Goal: Transaction & Acquisition: Purchase product/service

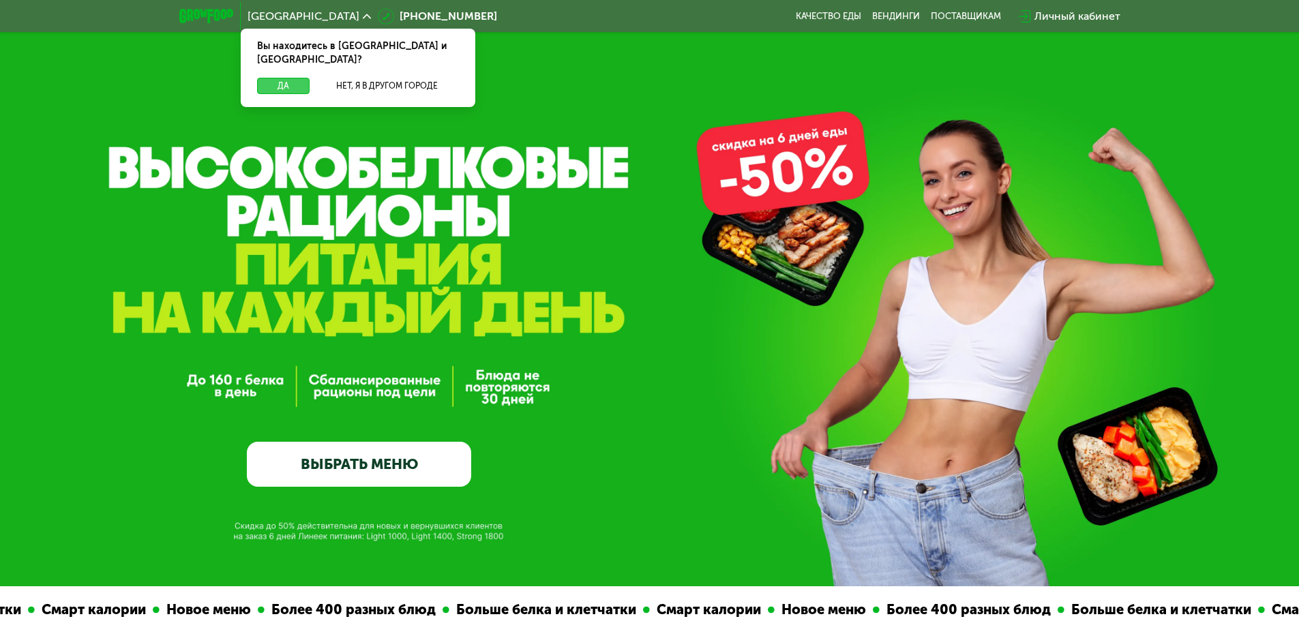
click at [288, 78] on button "Да" at bounding box center [283, 86] width 53 height 16
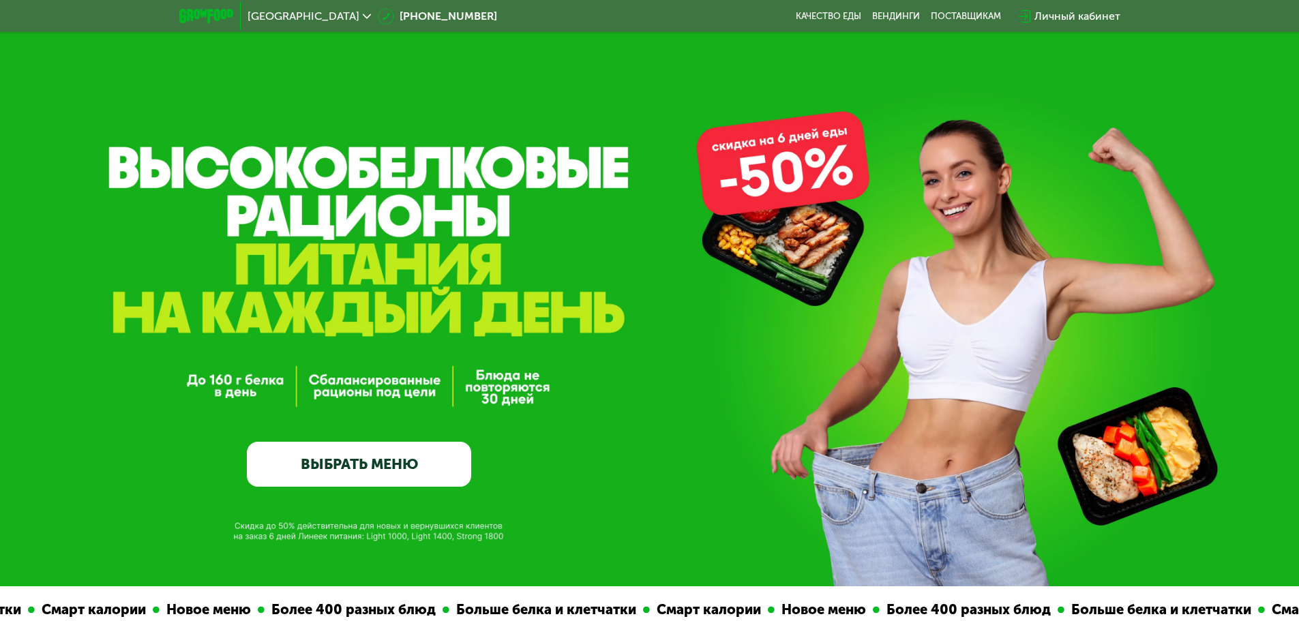
click at [756, 165] on div "GrowFood — доставка правильного питания ВЫБРАТЬ МЕНЮ" at bounding box center [649, 293] width 1299 height 586
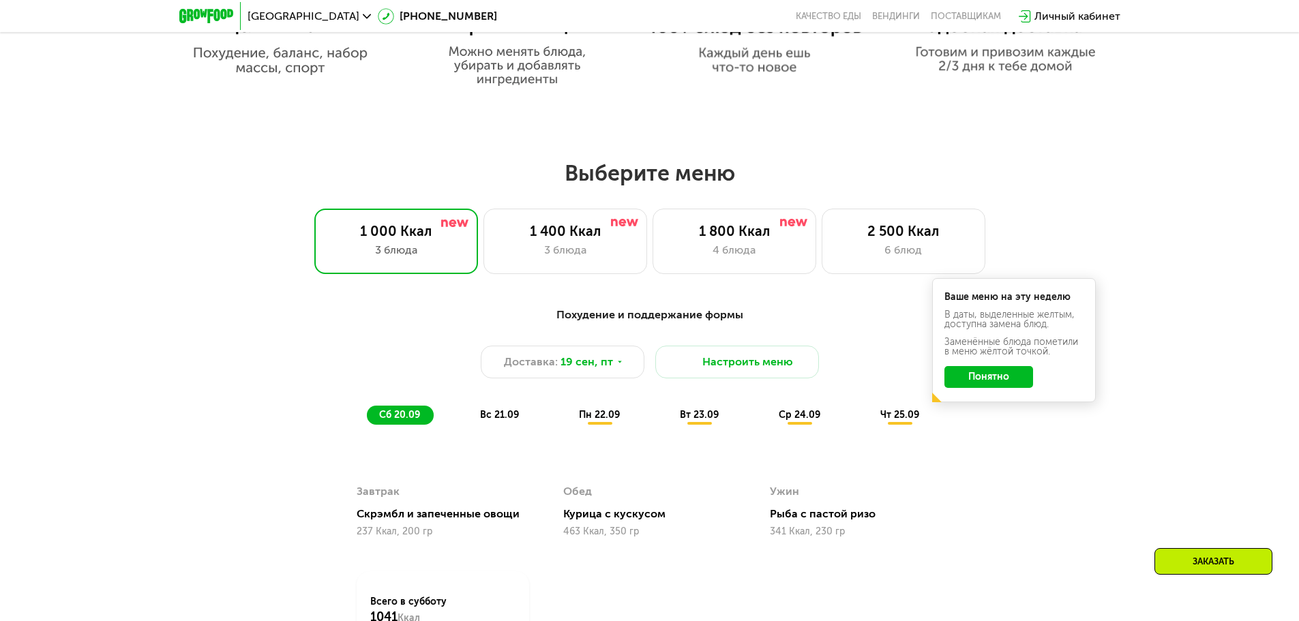
scroll to position [1023, 0]
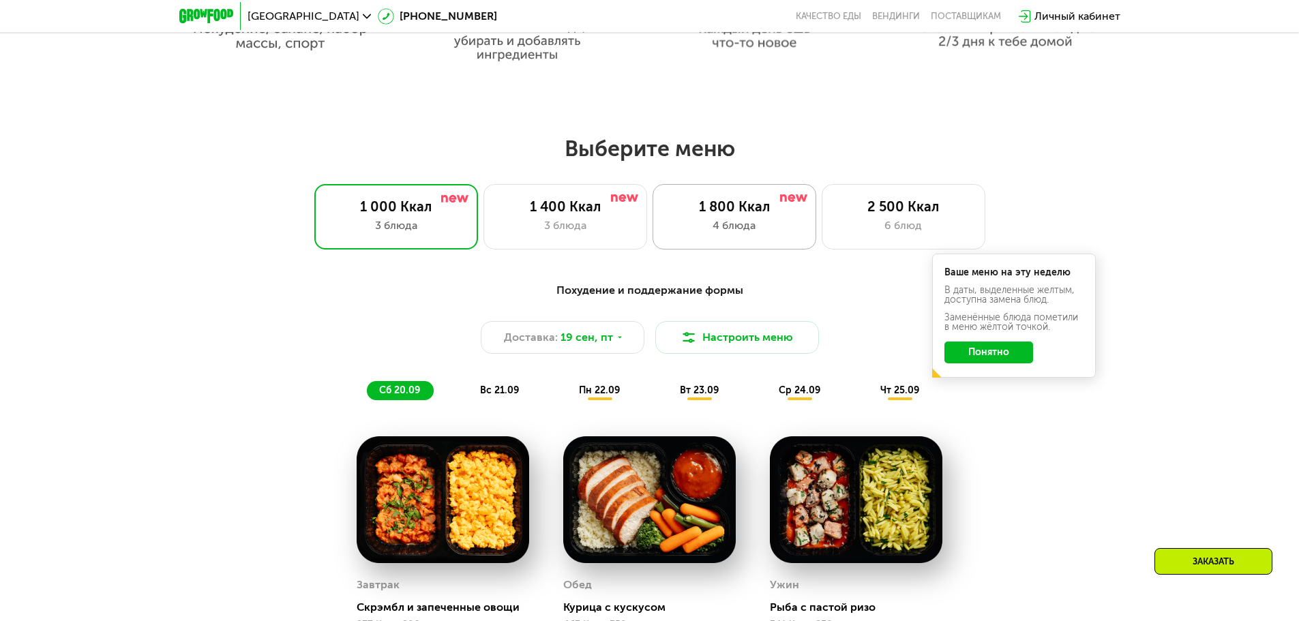
click at [731, 213] on div "1 800 Ккал" at bounding box center [734, 206] width 135 height 16
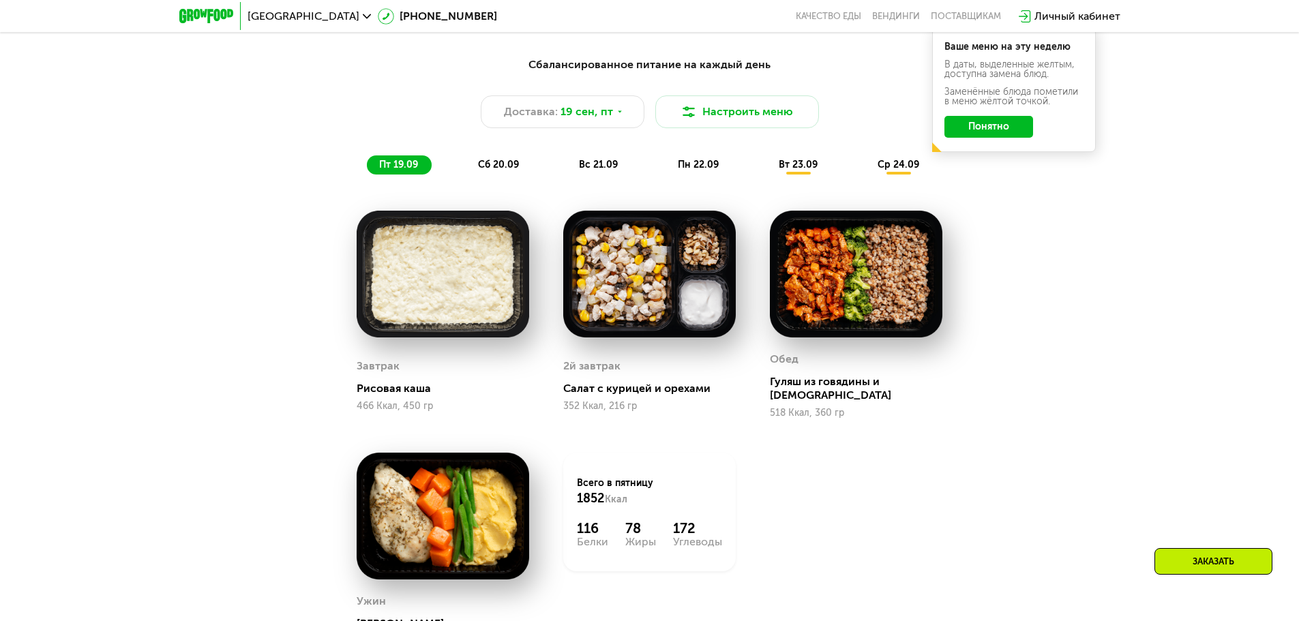
scroll to position [1227, 0]
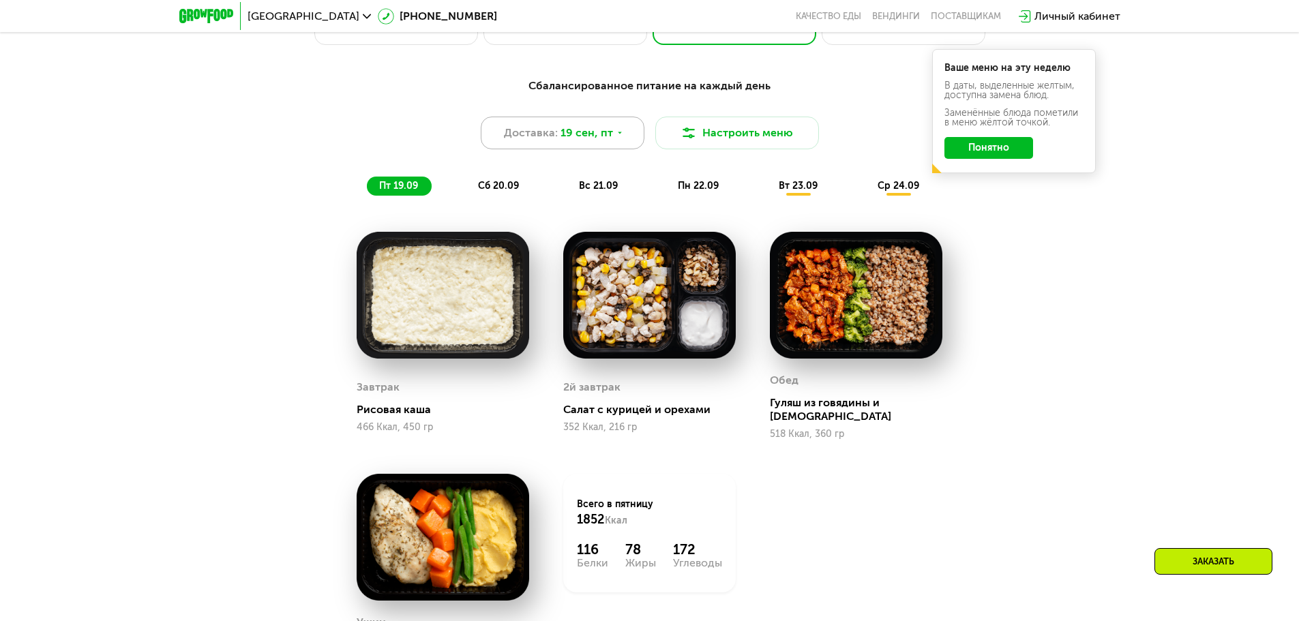
click at [619, 137] on icon at bounding box center [620, 133] width 8 height 8
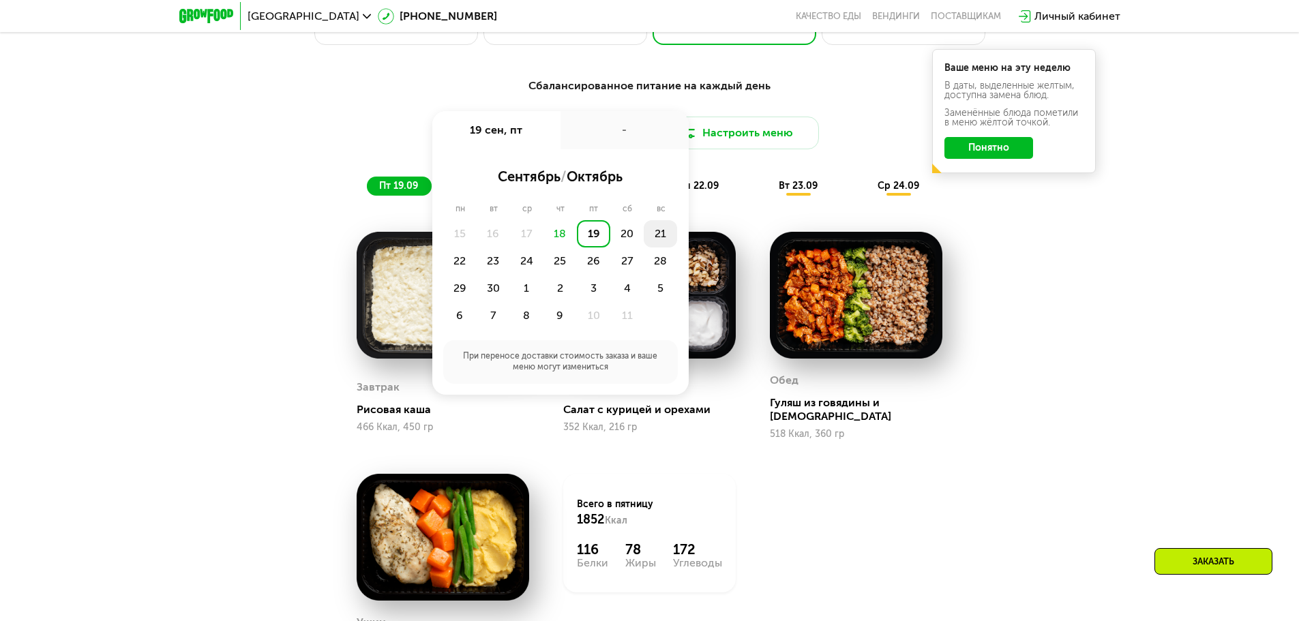
click at [664, 237] on div "21" at bounding box center [660, 233] width 33 height 27
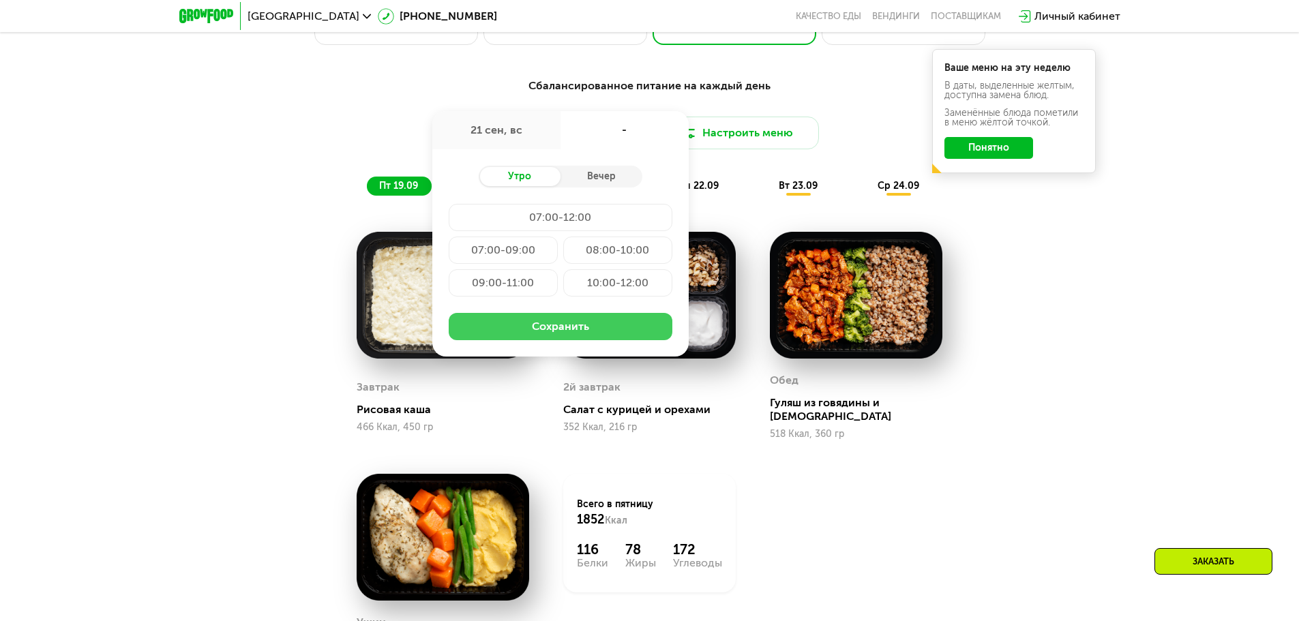
click at [558, 324] on button "Сохранить" at bounding box center [561, 326] width 224 height 27
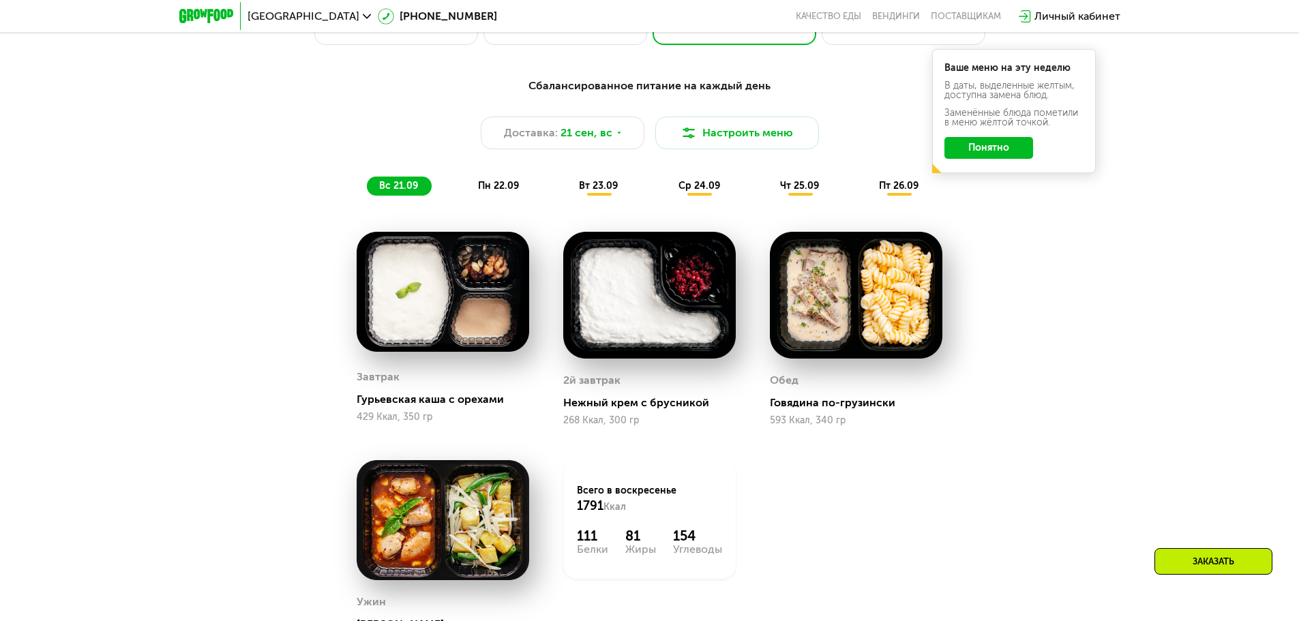
click at [1002, 196] on div "Сбалансированное питание на каждый день Доставка: [DATE] Настроить меню вс 21.0…" at bounding box center [649, 137] width 807 height 118
click at [1002, 148] on button "Понятно" at bounding box center [988, 148] width 89 height 22
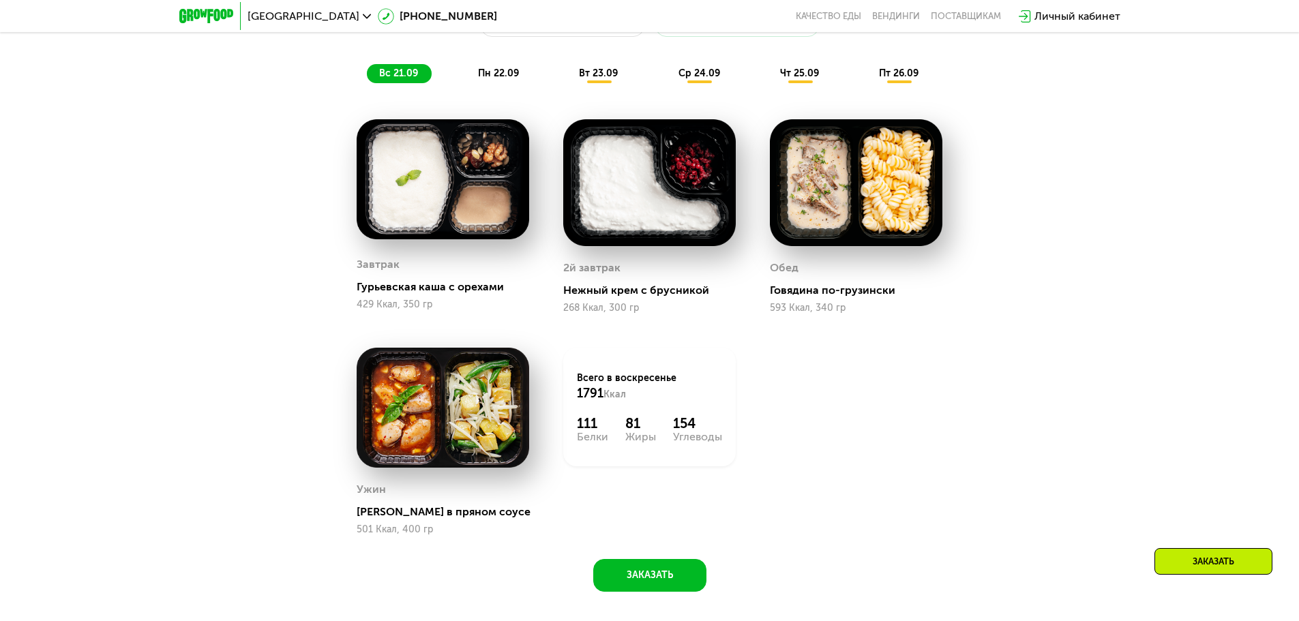
scroll to position [1364, 0]
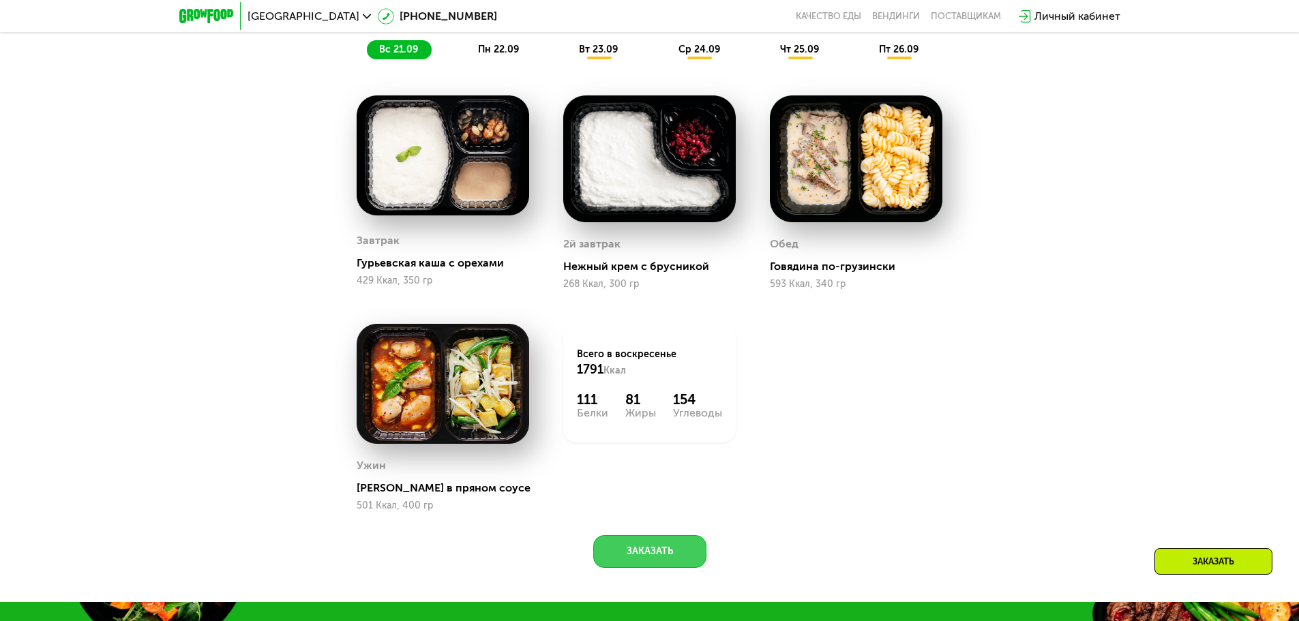
click at [665, 554] on button "Заказать" at bounding box center [649, 551] width 113 height 33
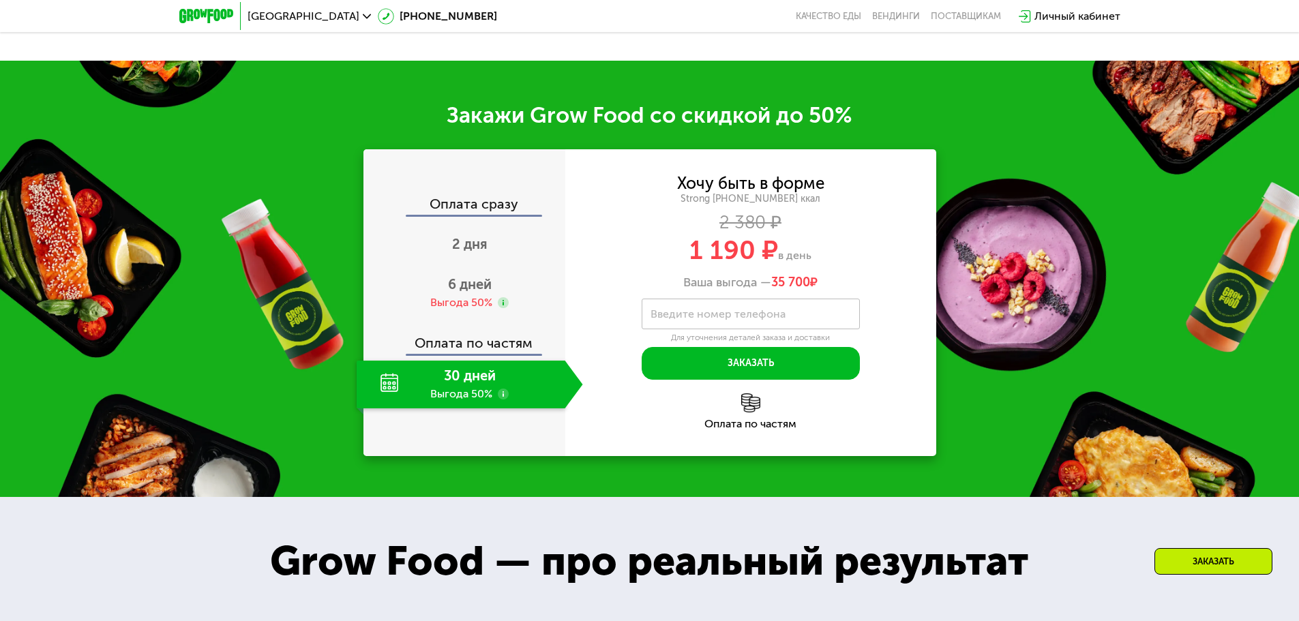
scroll to position [1971, 0]
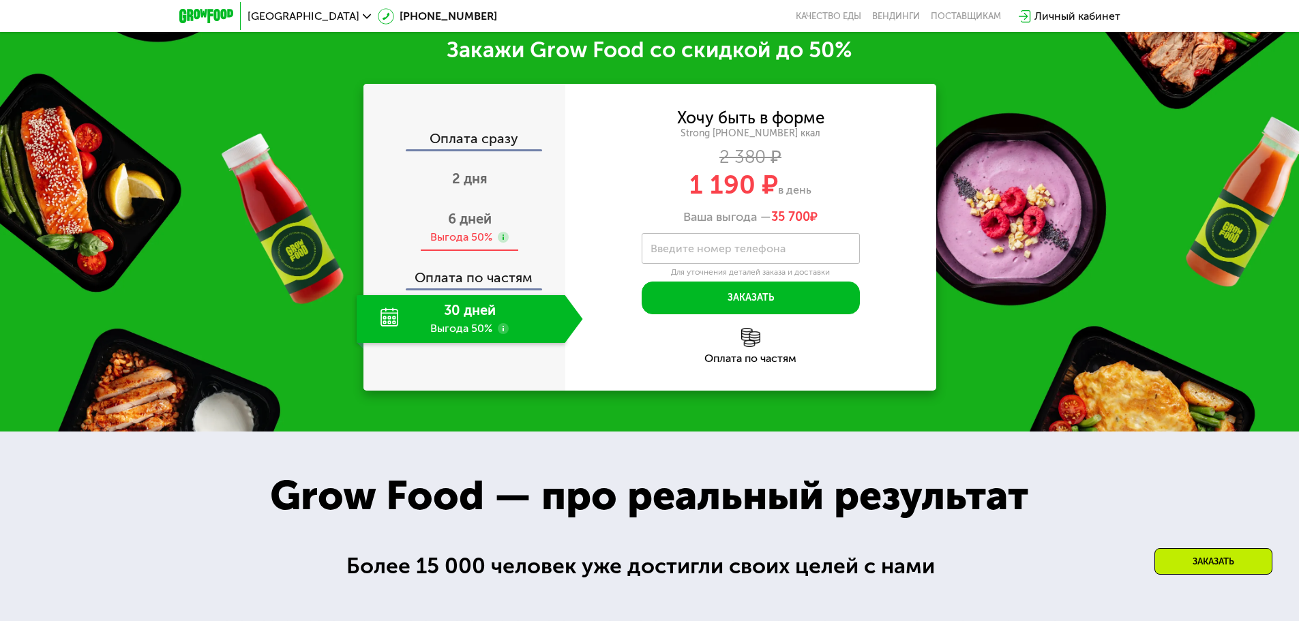
click at [505, 239] on use at bounding box center [503, 237] width 11 height 11
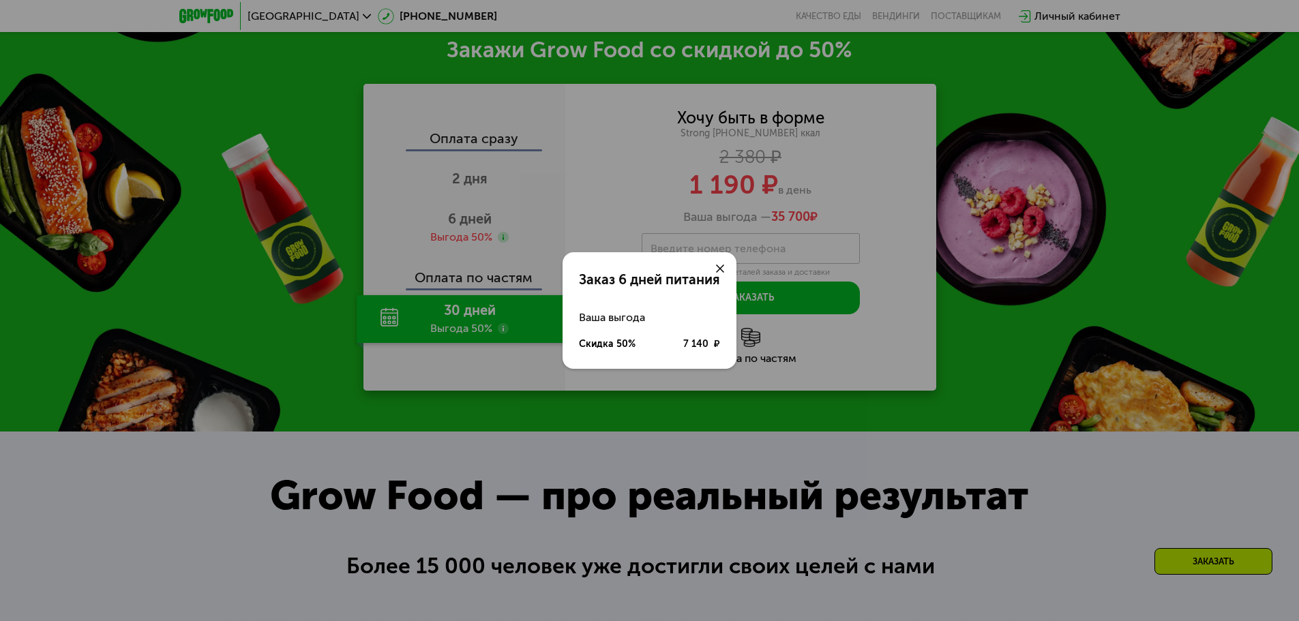
click at [720, 266] on icon at bounding box center [720, 269] width 8 height 8
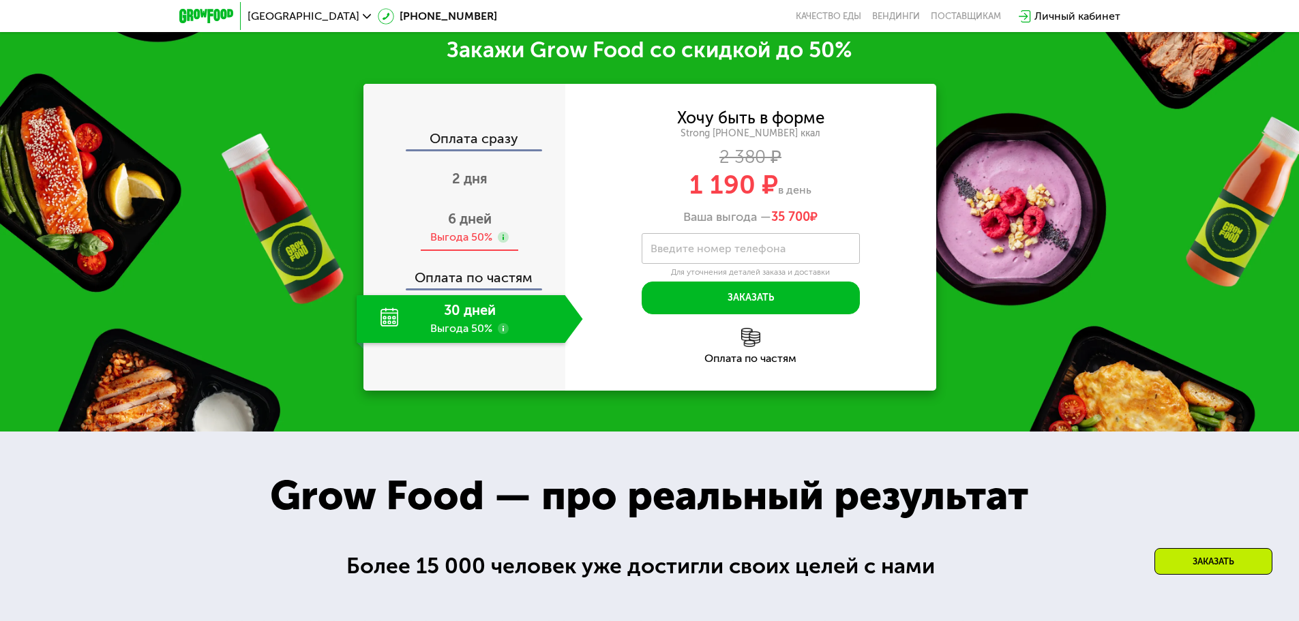
click at [472, 242] on div "Выгода 50%" at bounding box center [461, 237] width 62 height 15
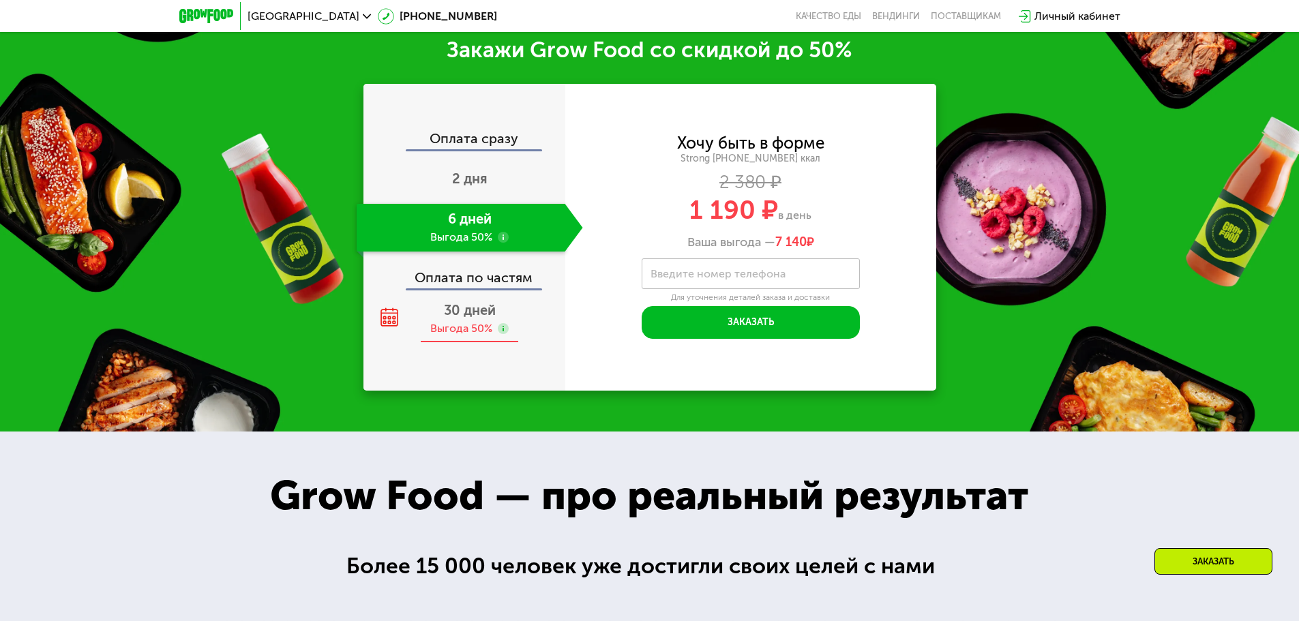
click at [501, 331] on use at bounding box center [503, 328] width 11 height 11
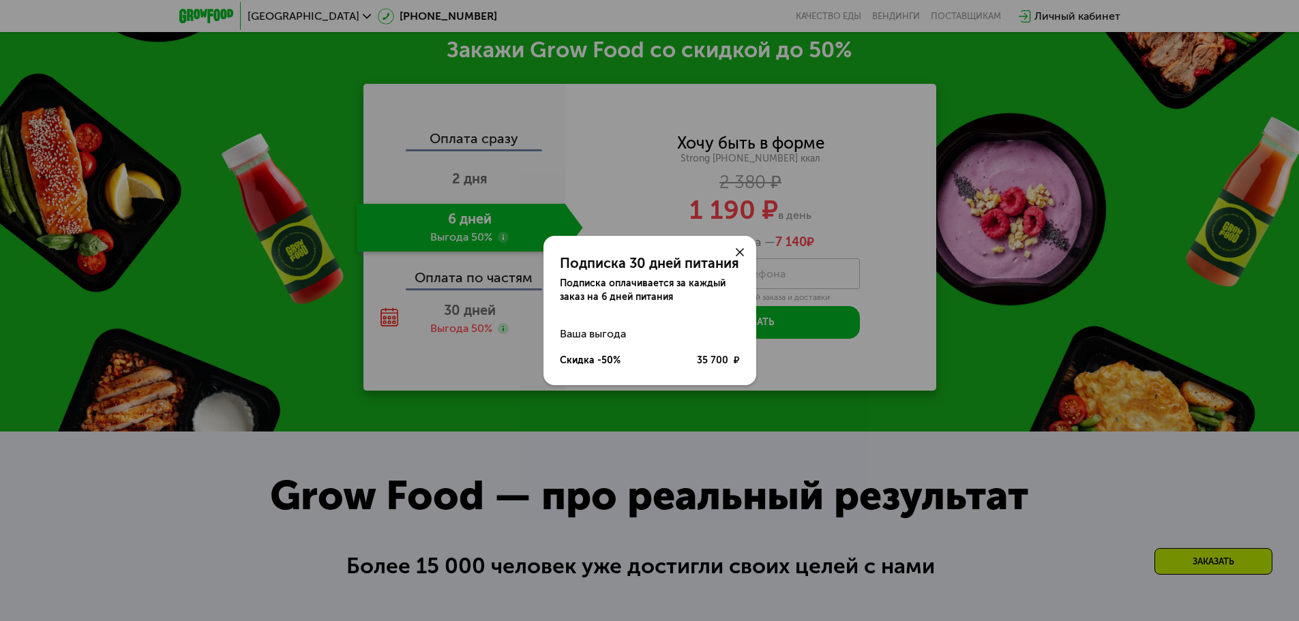
click at [734, 254] on div at bounding box center [740, 252] width 33 height 33
click at [738, 252] on icon at bounding box center [740, 252] width 8 height 8
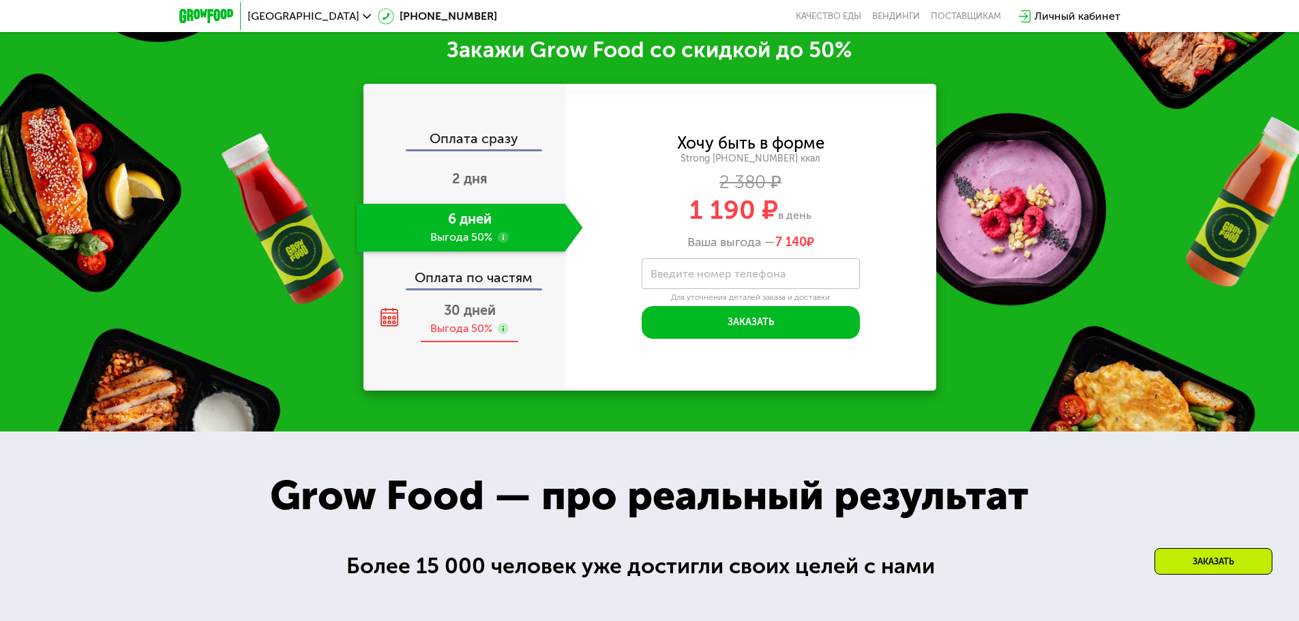
click at [451, 329] on div "Выгода 50%" at bounding box center [461, 328] width 62 height 15
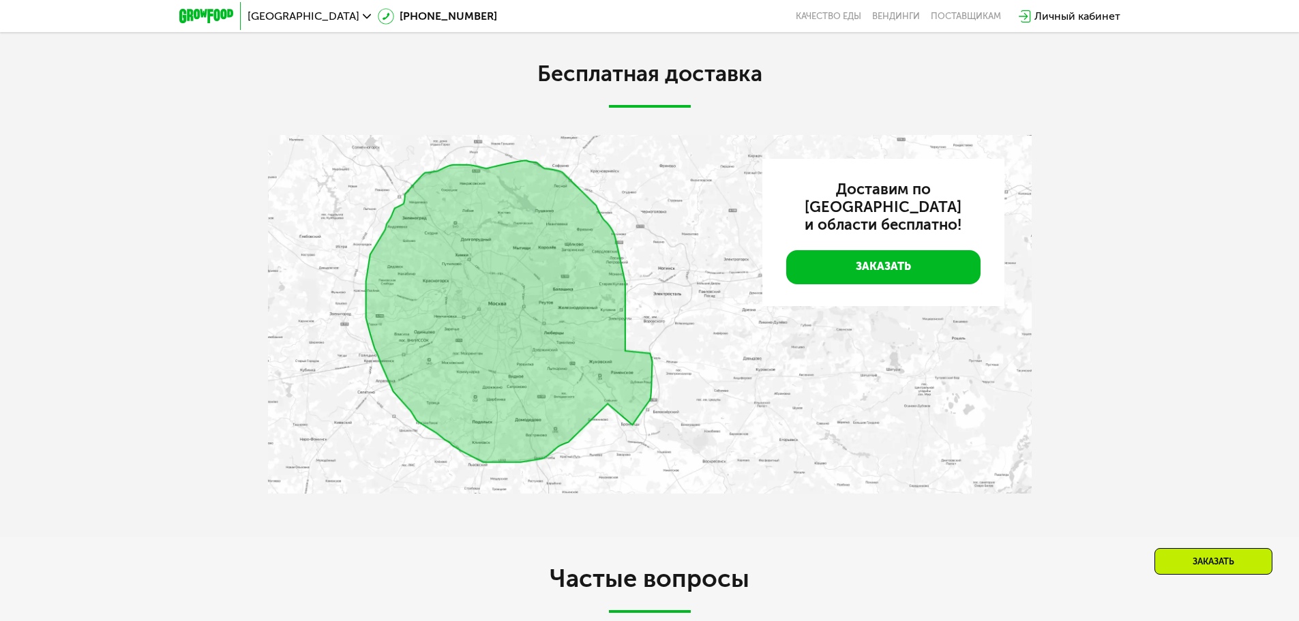
scroll to position [3390, 0]
